Goal: Information Seeking & Learning: Learn about a topic

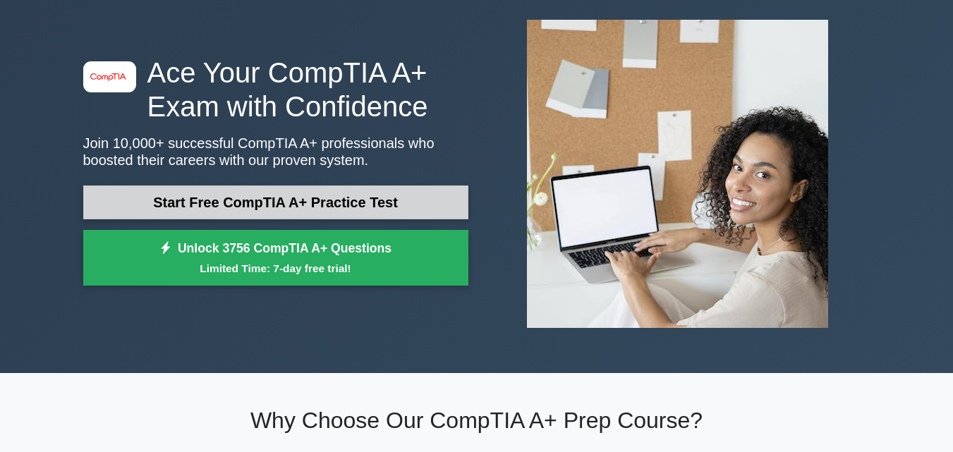
click at [280, 205] on link "Start Free CompTIA A+ Practice Test" at bounding box center [275, 202] width 385 height 34
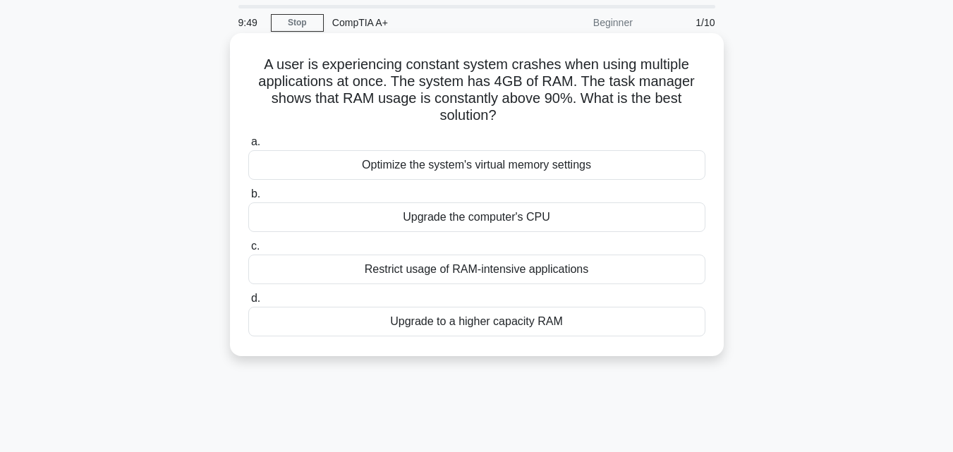
scroll to position [71, 0]
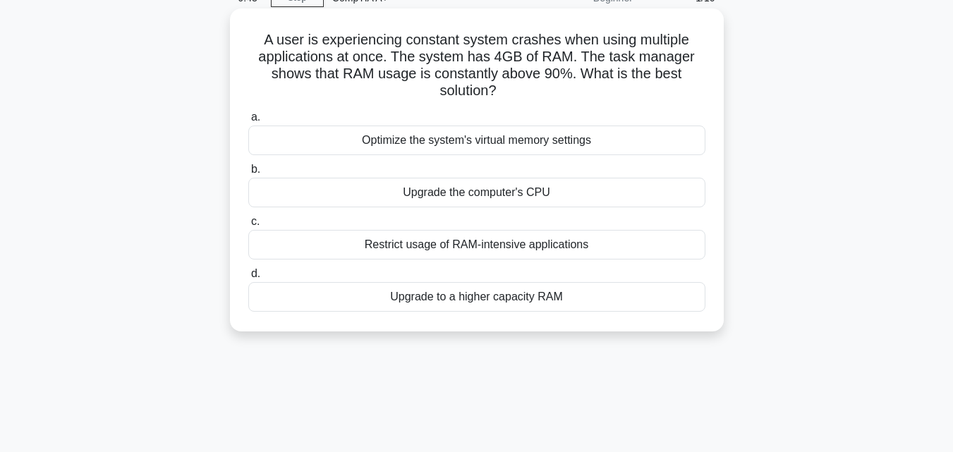
click at [461, 300] on div "Upgrade to a higher capacity RAM" at bounding box center [476, 297] width 457 height 30
click at [248, 279] on input "d. Upgrade to a higher capacity RAM" at bounding box center [248, 273] width 0 height 9
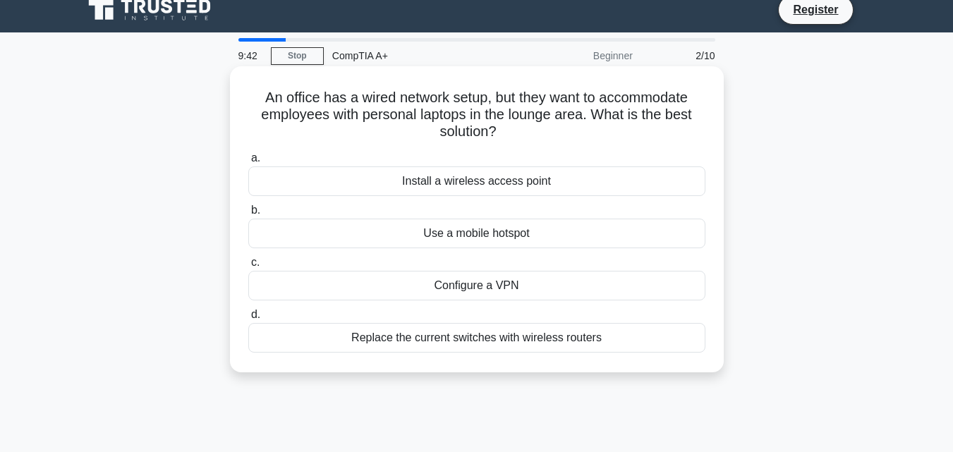
scroll to position [0, 0]
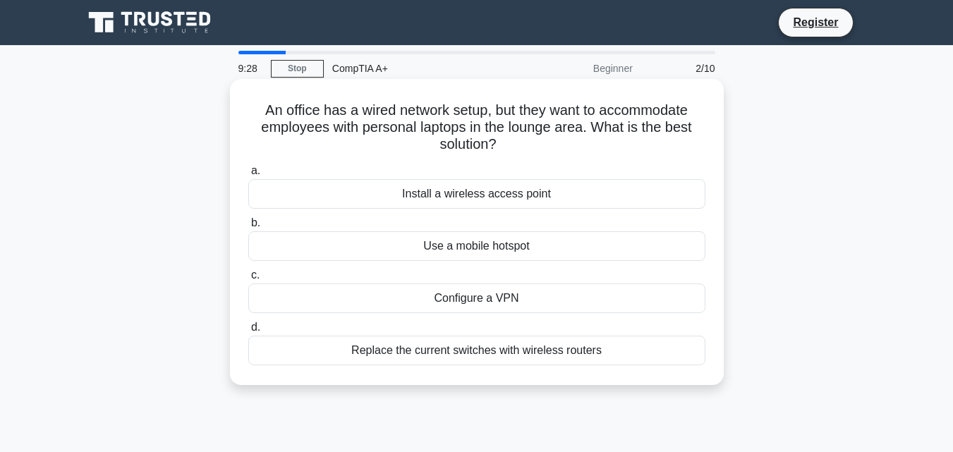
click at [477, 188] on div "Install a wireless access point" at bounding box center [476, 194] width 457 height 30
click at [248, 176] on input "a. Install a wireless access point" at bounding box center [248, 170] width 0 height 9
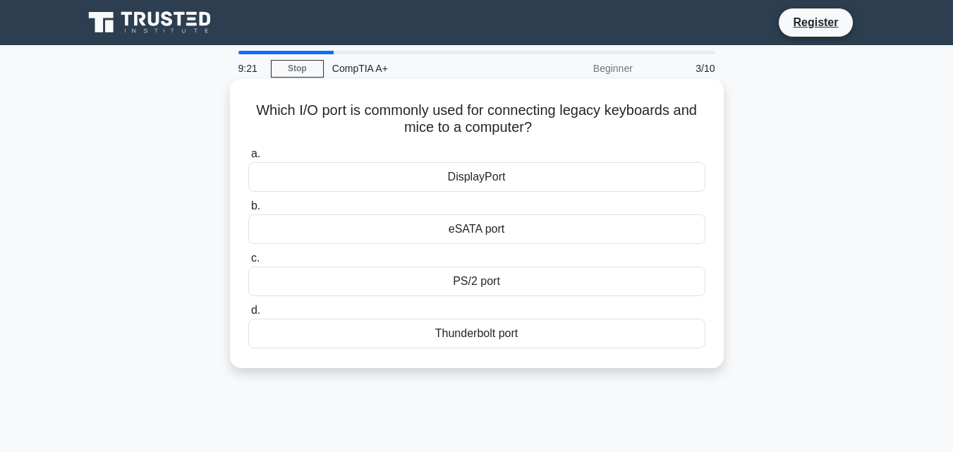
click at [468, 285] on div "PS/2 port" at bounding box center [476, 282] width 457 height 30
click at [248, 263] on input "c. PS/2 port" at bounding box center [248, 258] width 0 height 9
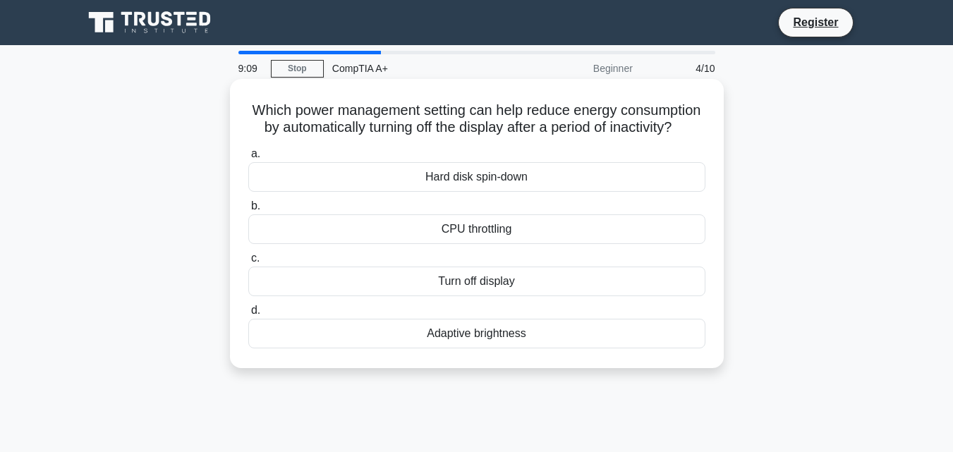
click at [451, 296] on div "Turn off display" at bounding box center [476, 282] width 457 height 30
click at [248, 263] on input "c. Turn off display" at bounding box center [248, 258] width 0 height 9
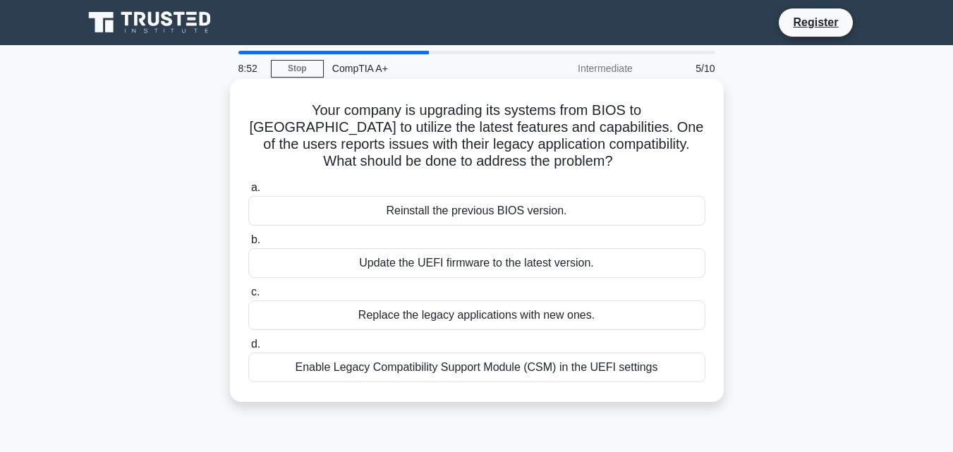
click at [410, 373] on div "Enable Legacy Compatibility Support Module (CSM) in the UEFI settings" at bounding box center [476, 368] width 457 height 30
click at [248, 349] on input "d. Enable Legacy Compatibility Support Module (CSM) in the UEFI settings" at bounding box center [248, 344] width 0 height 9
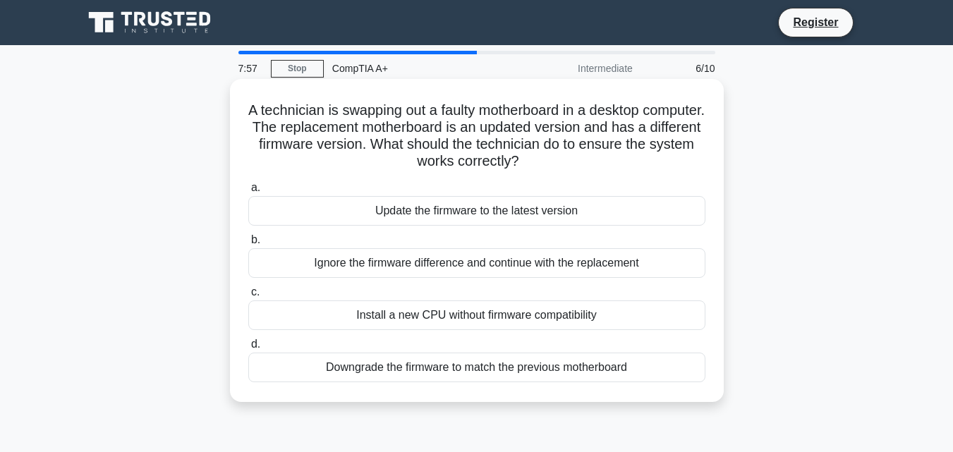
click at [374, 374] on div "Downgrade the firmware to match the previous motherboard" at bounding box center [476, 368] width 457 height 30
click at [248, 349] on input "d. Downgrade the firmware to match the previous motherboard" at bounding box center [248, 344] width 0 height 9
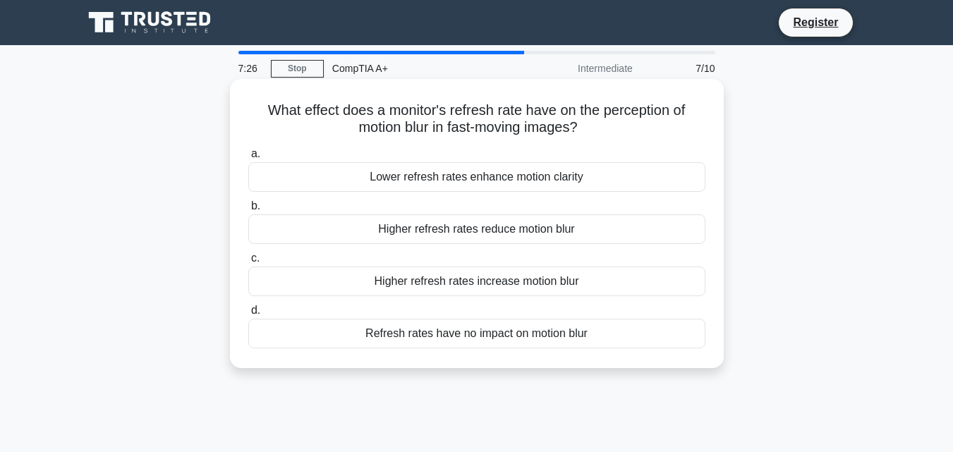
click at [481, 236] on div "Higher refresh rates reduce motion blur" at bounding box center [476, 229] width 457 height 30
click at [248, 211] on input "b. Higher refresh rates reduce motion blur" at bounding box center [248, 206] width 0 height 9
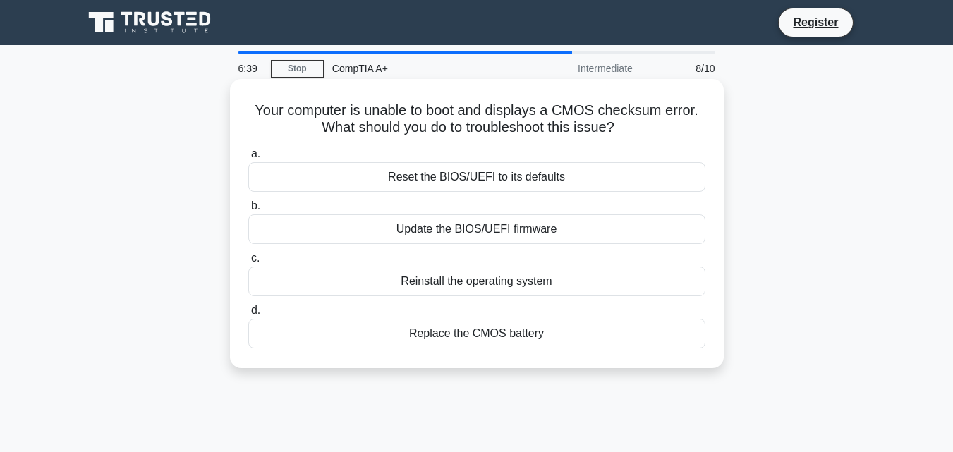
click at [468, 183] on div "Reset the BIOS/UEFI to its defaults" at bounding box center [476, 177] width 457 height 30
click at [248, 159] on input "a. Reset the BIOS/UEFI to its defaults" at bounding box center [248, 153] width 0 height 9
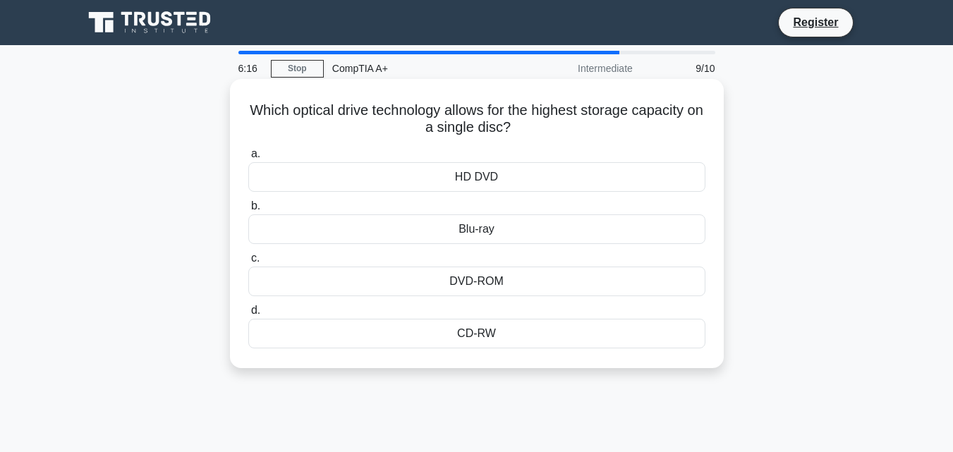
click at [470, 233] on div "Blu-ray" at bounding box center [476, 229] width 457 height 30
click at [248, 211] on input "b. Blu-ray" at bounding box center [248, 206] width 0 height 9
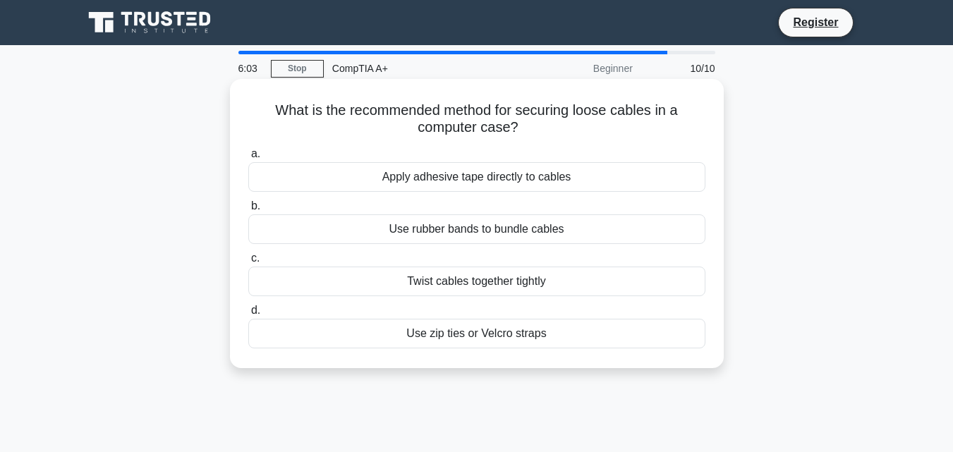
click at [472, 337] on div "Use zip ties or Velcro straps" at bounding box center [476, 334] width 457 height 30
click at [248, 315] on input "d. Use zip ties or Velcro straps" at bounding box center [248, 310] width 0 height 9
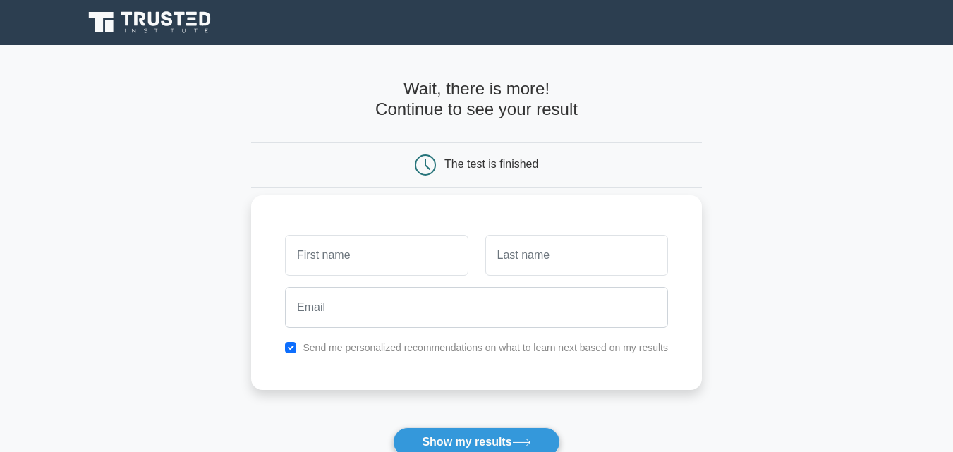
scroll to position [71, 0]
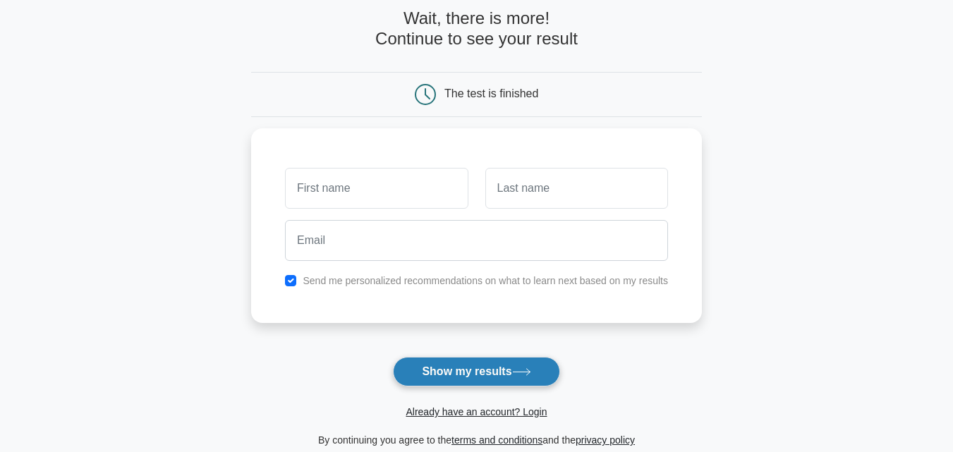
click at [449, 365] on button "Show my results" at bounding box center [476, 372] width 166 height 30
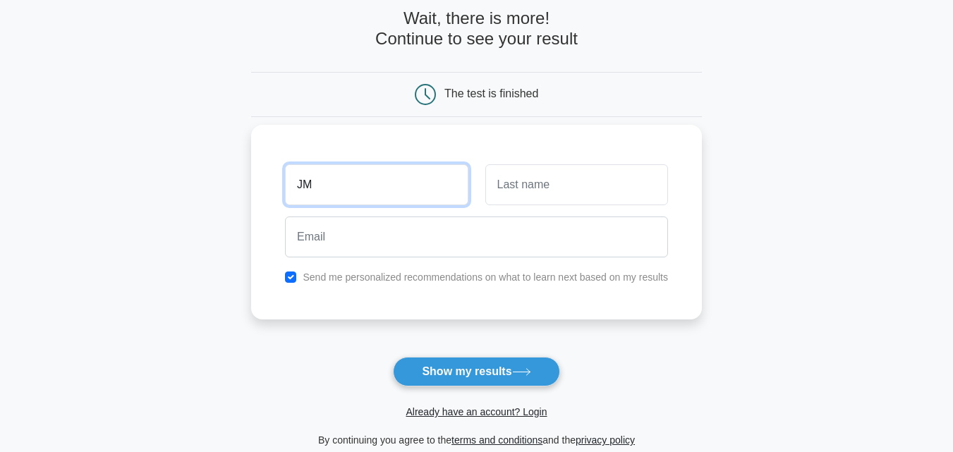
type input "JM"
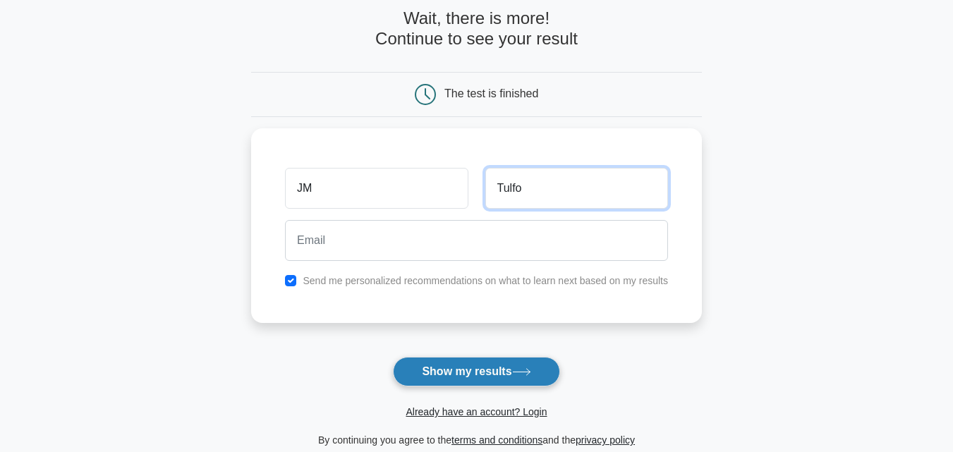
type input "Tulfo"
click at [426, 378] on button "Show my results" at bounding box center [476, 372] width 166 height 30
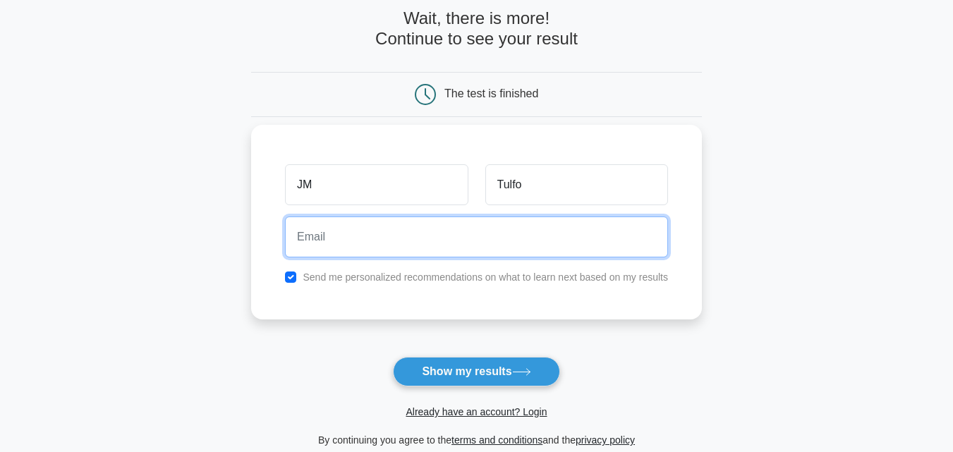
click at [376, 235] on input "email" at bounding box center [476, 236] width 383 height 41
type input "b"
type input "johntb@stpeter.com.ph"
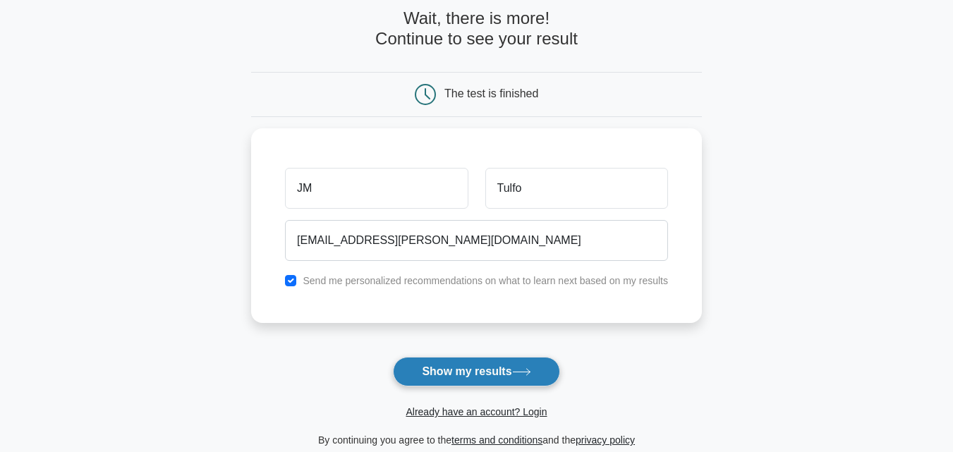
click at [503, 380] on button "Show my results" at bounding box center [476, 372] width 166 height 30
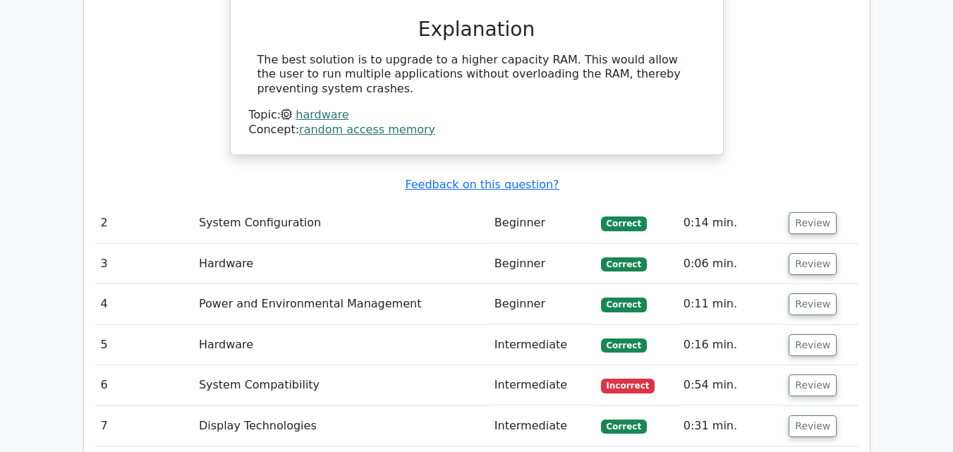
scroll to position [1481, 0]
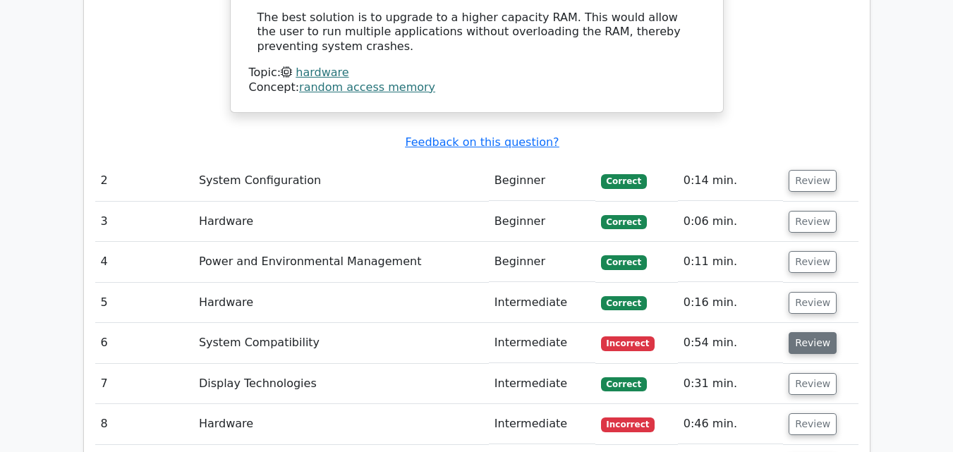
click at [802, 332] on button "Review" at bounding box center [812, 343] width 48 height 22
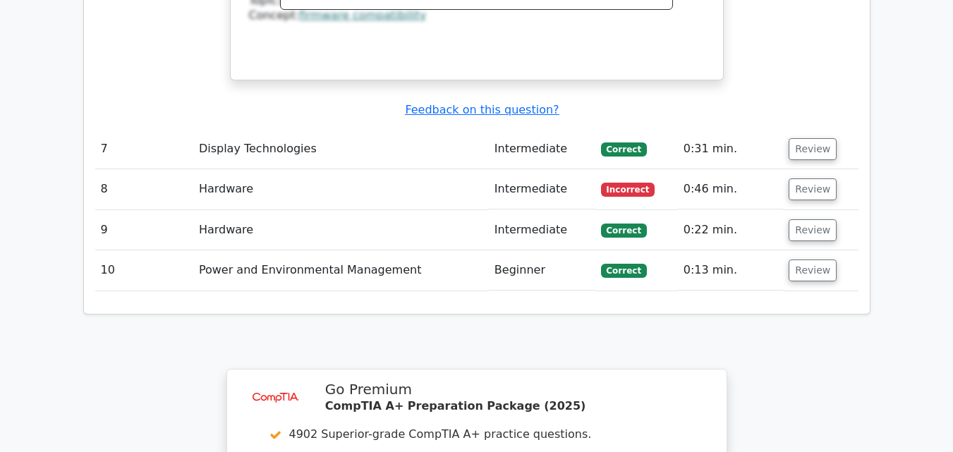
scroll to position [2327, 0]
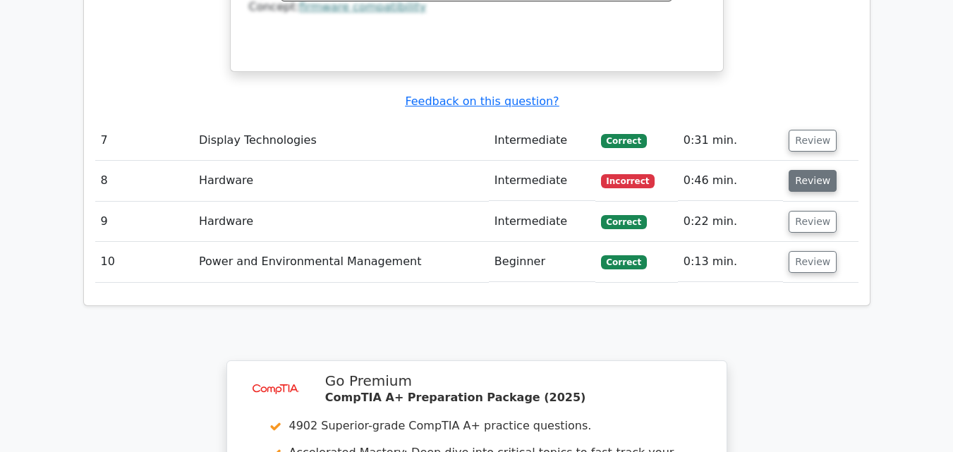
click at [801, 170] on button "Review" at bounding box center [812, 181] width 48 height 22
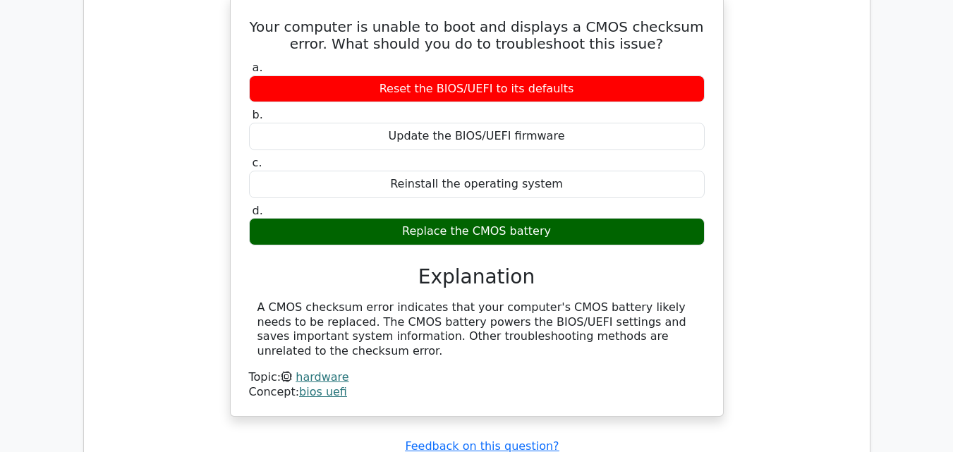
scroll to position [2539, 0]
